Goal: Obtain resource: Obtain resource

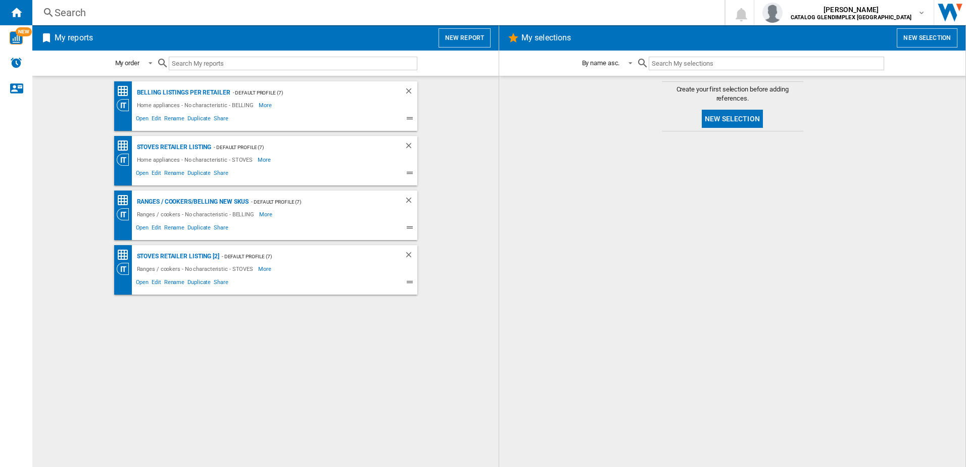
click at [69, 12] on div "Search" at bounding box center [377, 13] width 644 height 14
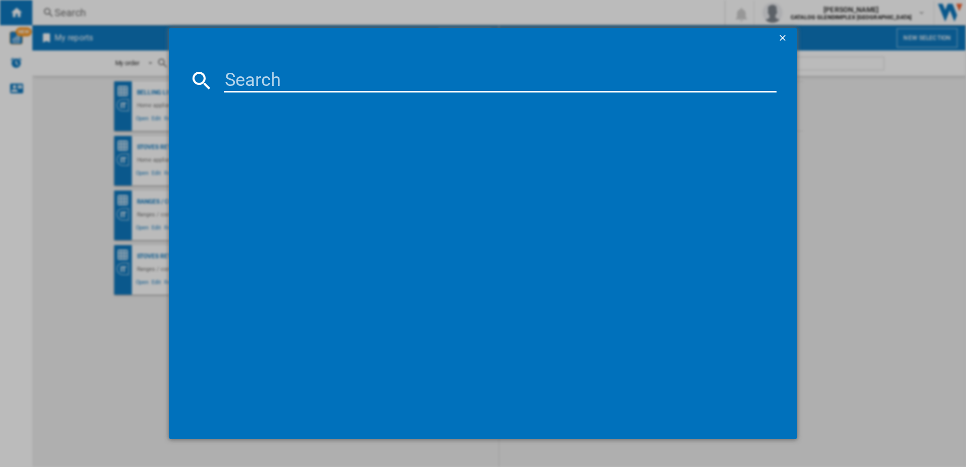
click at [279, 82] on input at bounding box center [500, 80] width 553 height 24
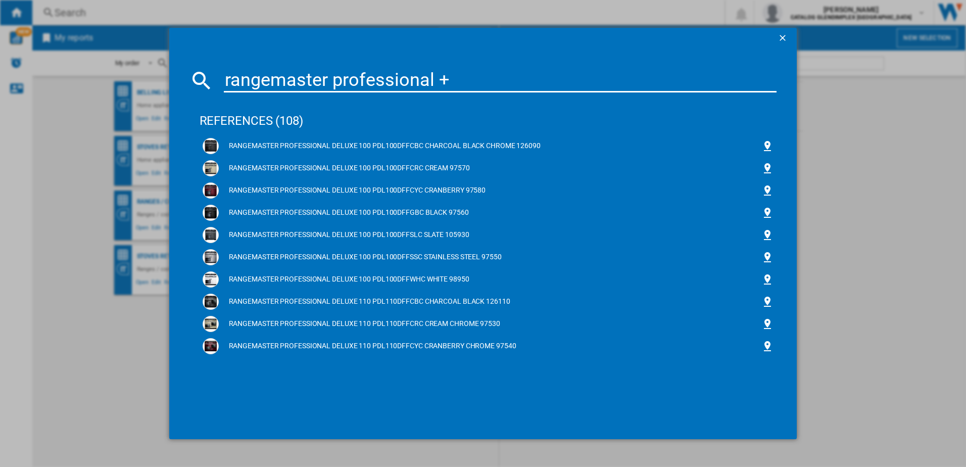
type input "rangemaster professional +"
click at [772, 33] on ng-md-icon "getI18NText('BUTTONS.CLOSE_DIALOG')" at bounding box center [784, 39] width 12 height 12
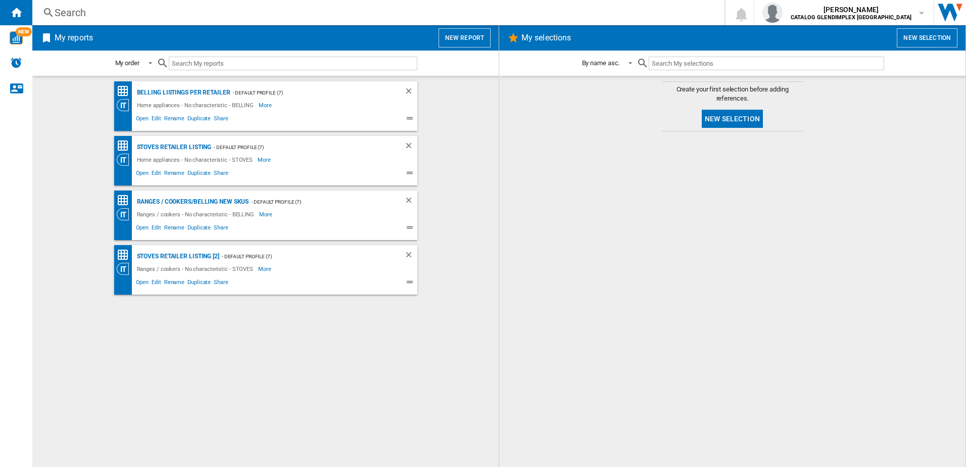
click at [86, 39] on h2 "My reports" at bounding box center [74, 37] width 42 height 19
click at [452, 38] on button "New report" at bounding box center [465, 37] width 52 height 19
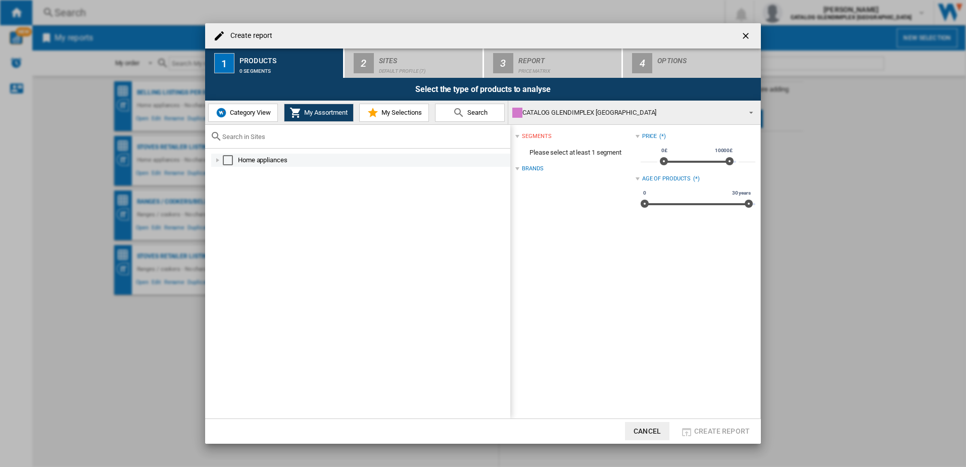
click at [223, 155] on div "Home appliances" at bounding box center [360, 160] width 299 height 13
click at [215, 161] on div at bounding box center [218, 160] width 10 height 10
click at [220, 161] on div at bounding box center [218, 160] width 10 height 10
click at [234, 188] on div at bounding box center [229, 186] width 10 height 10
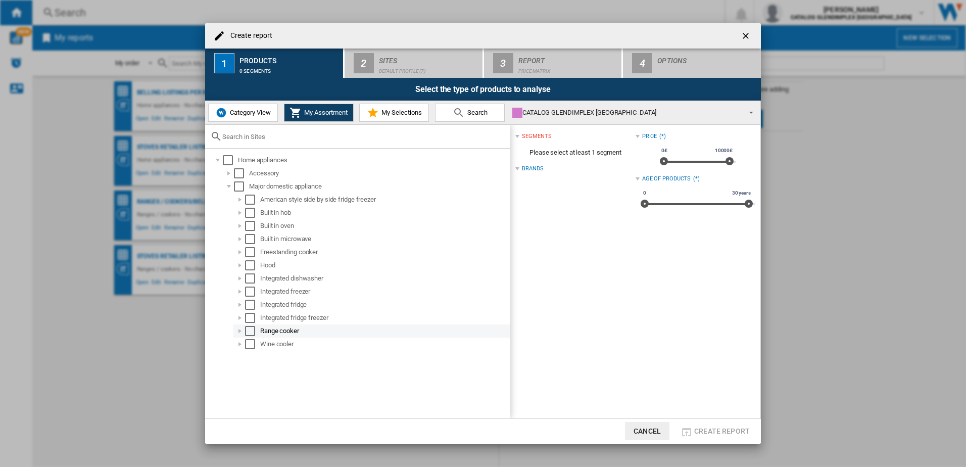
click at [247, 331] on div "Select" at bounding box center [250, 331] width 10 height 10
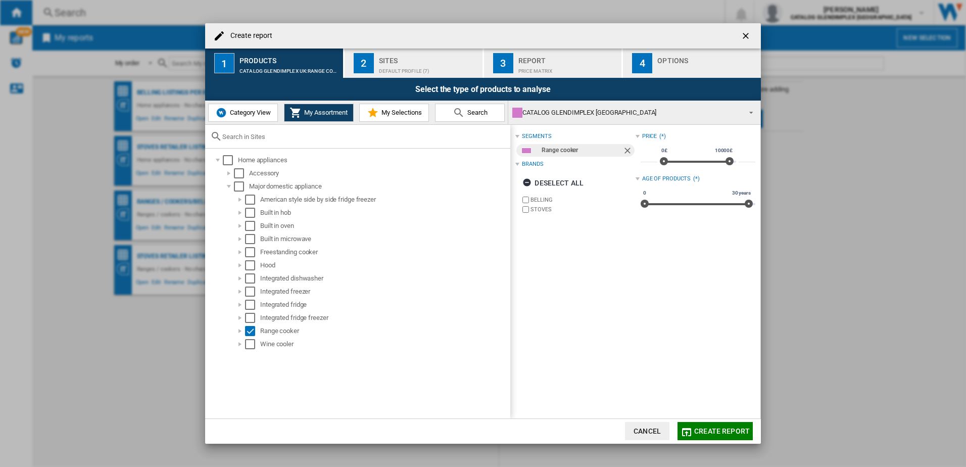
click at [252, 111] on span "Category View" at bounding box center [248, 113] width 43 height 8
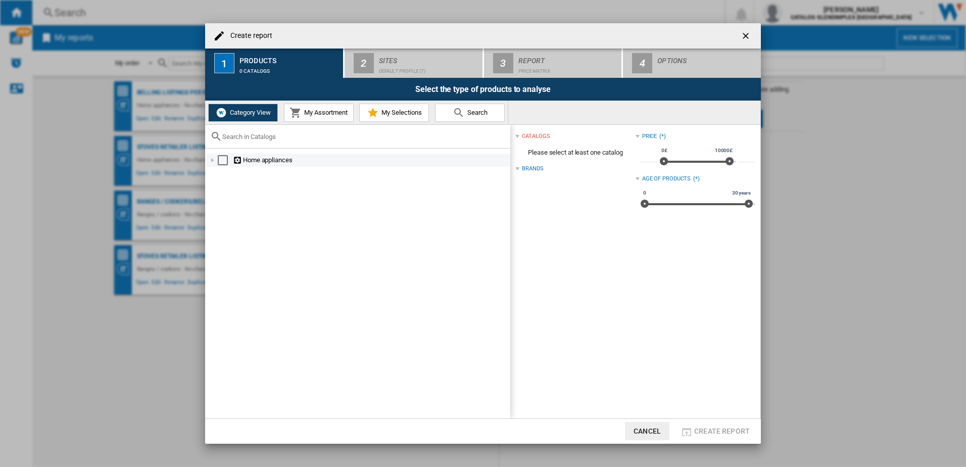
click at [211, 162] on div at bounding box center [213, 160] width 10 height 10
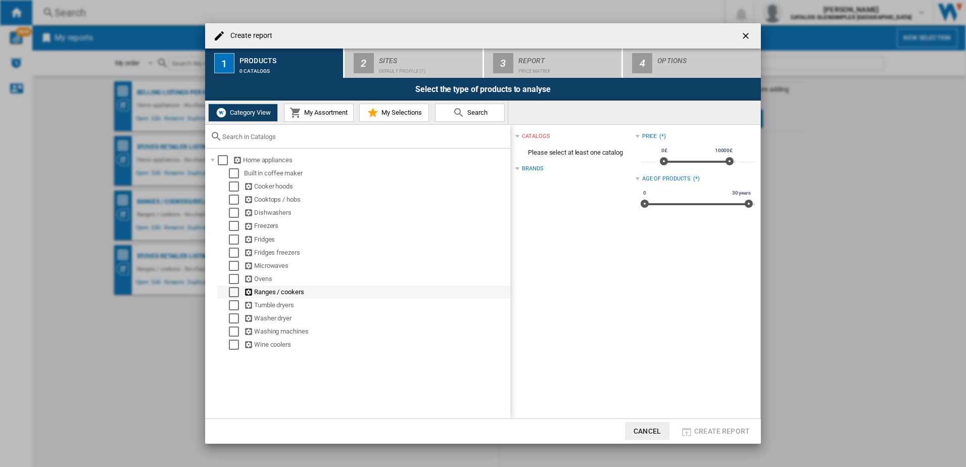
click at [236, 288] on div "Select" at bounding box center [234, 292] width 10 height 10
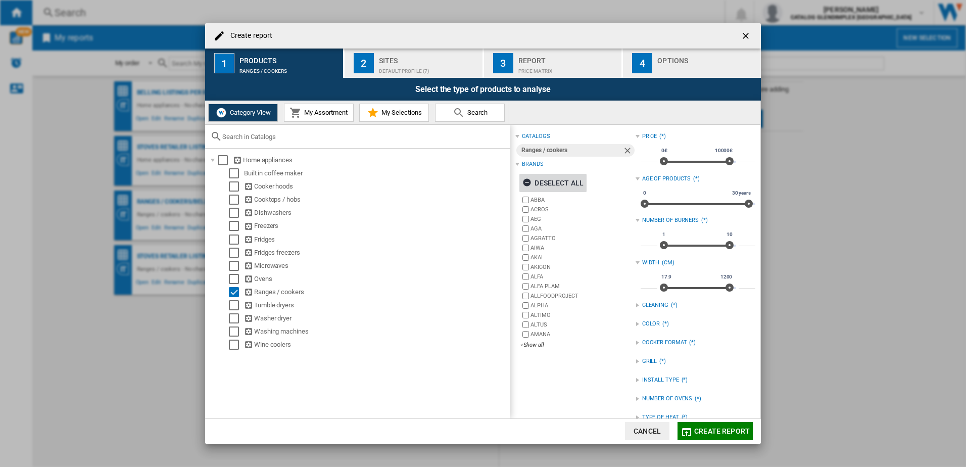
click at [524, 181] on ng-md-icon "button" at bounding box center [529, 184] width 12 height 12
click at [549, 154] on div "Ranges / cookers" at bounding box center [572, 150] width 101 height 13
click at [534, 343] on div "+Show all" at bounding box center [578, 345] width 115 height 8
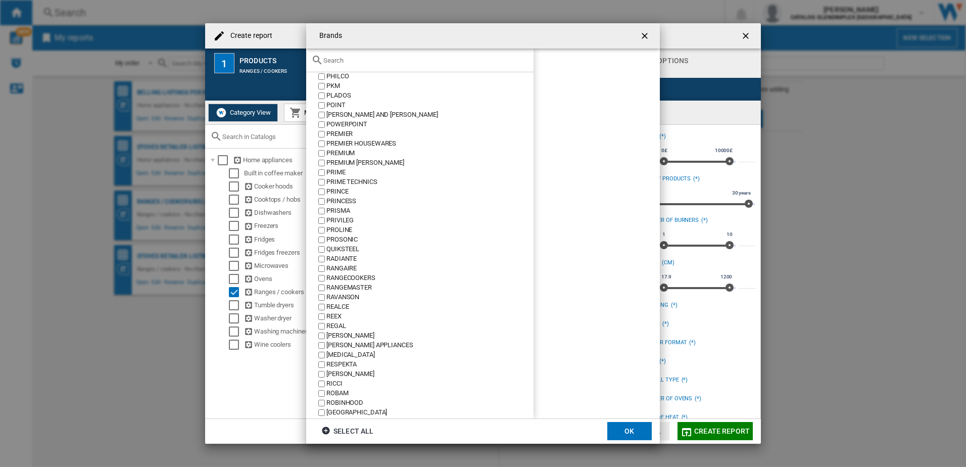
scroll to position [4253, 0]
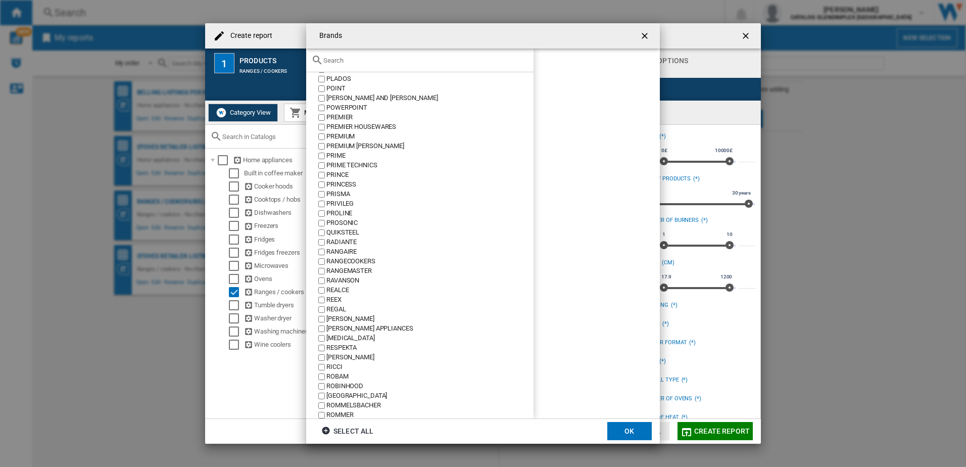
click at [324, 267] on label "RANGEMASTER" at bounding box center [424, 271] width 217 height 10
click at [621, 357] on button "OK" at bounding box center [630, 431] width 44 height 18
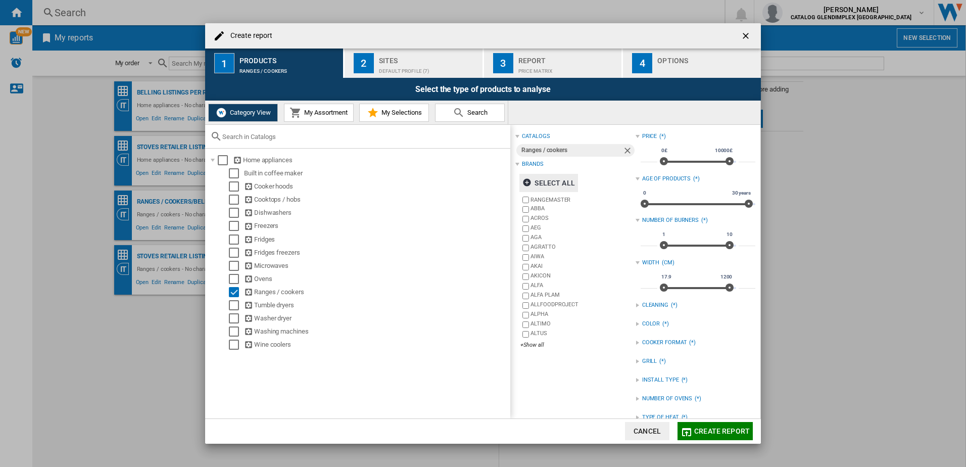
click at [698, 357] on button "Create report" at bounding box center [715, 431] width 75 height 18
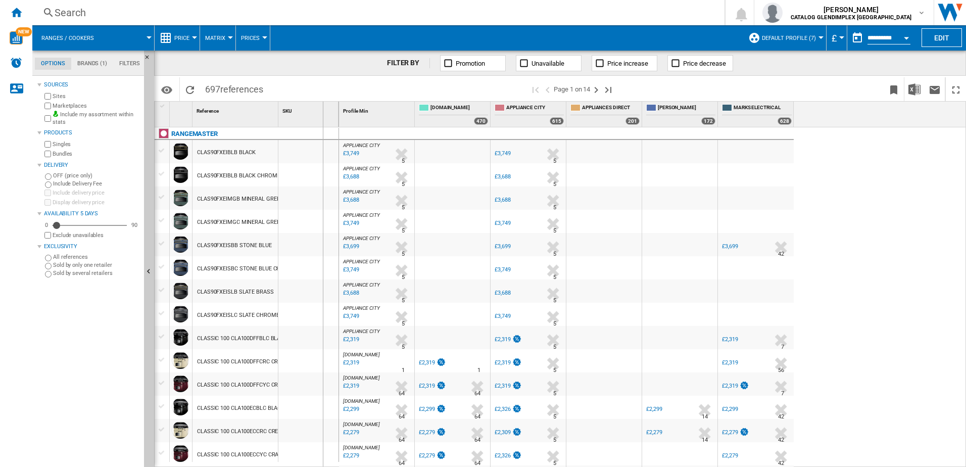
drag, startPoint x: 279, startPoint y: 110, endPoint x: 322, endPoint y: 106, distance: 44.2
click at [322, 106] on div "SKU 1" at bounding box center [309, 114] width 61 height 25
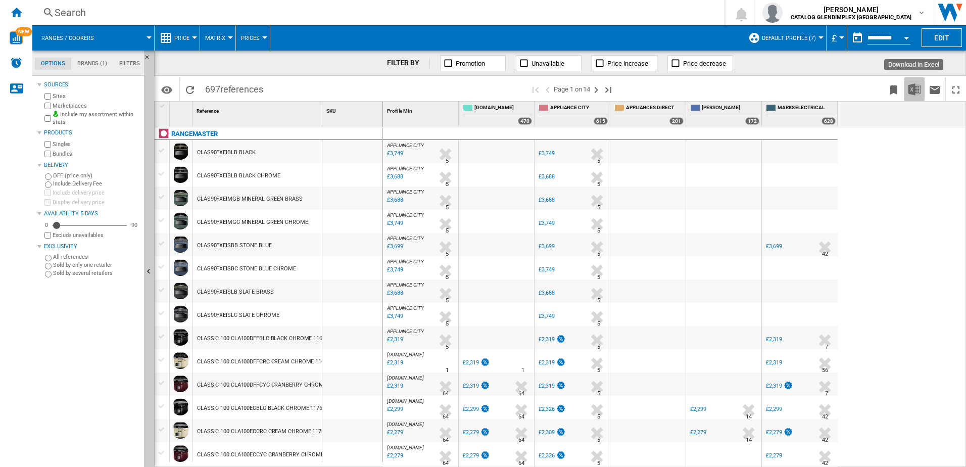
click at [772, 87] on img "Download in Excel" at bounding box center [915, 89] width 12 height 12
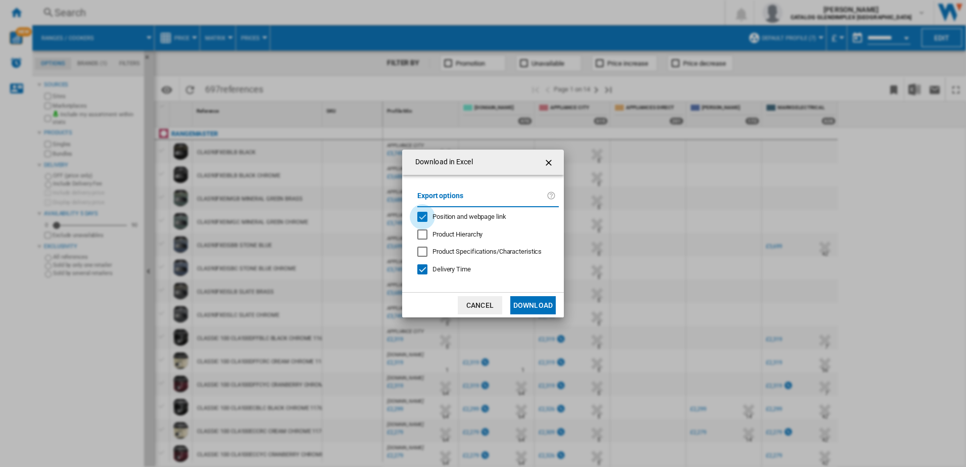
click at [420, 213] on div "Position and webpage link" at bounding box center [423, 217] width 10 height 10
click at [421, 264] on div "Delivery Time" at bounding box center [423, 269] width 10 height 10
click at [539, 306] on button "Download" at bounding box center [533, 305] width 45 height 18
